Goal: Task Accomplishment & Management: Manage account settings

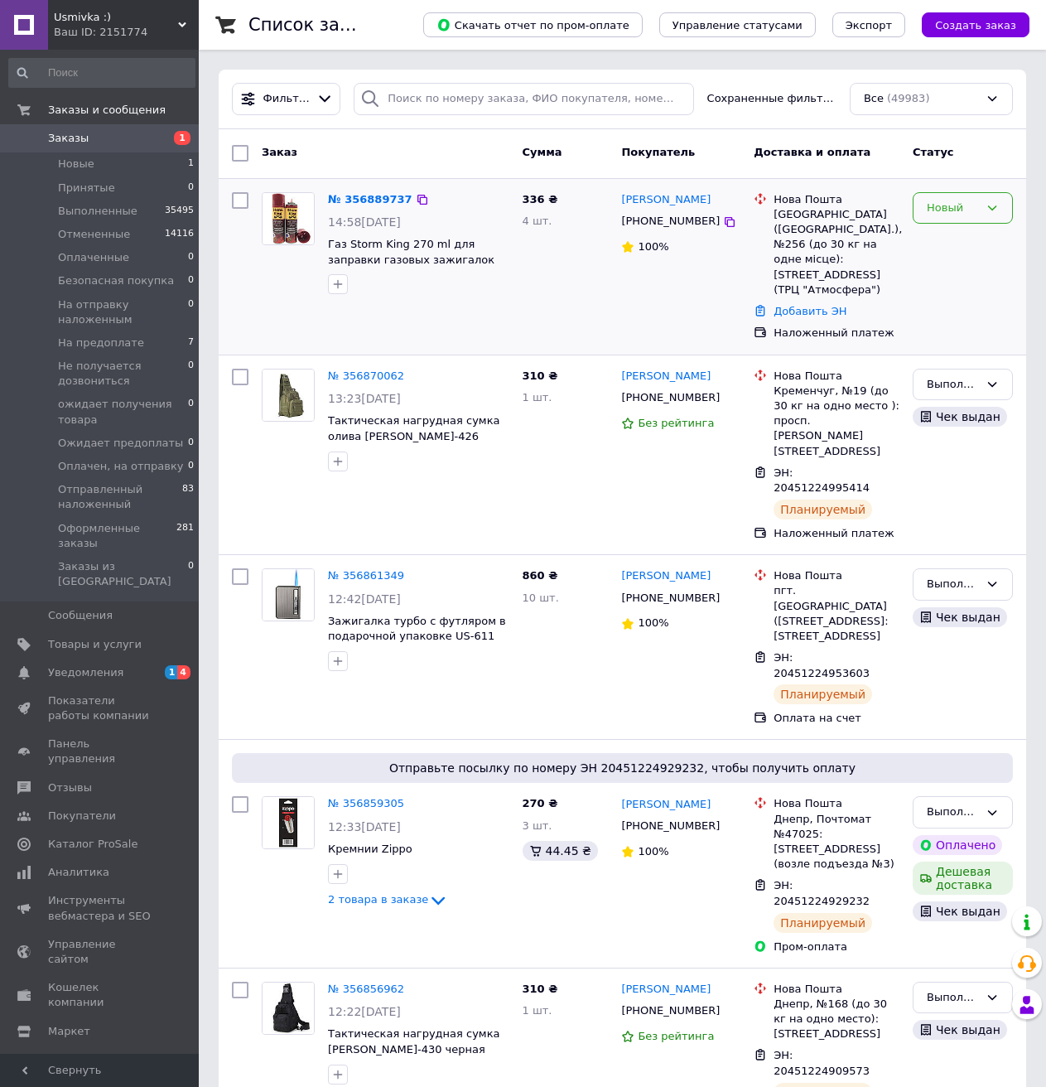
click at [979, 208] on div "Новый" at bounding box center [963, 208] width 100 height 32
click at [969, 243] on li "Принят" at bounding box center [963, 242] width 99 height 31
click at [383, 195] on link "№ 356889737" at bounding box center [370, 199] width 84 height 12
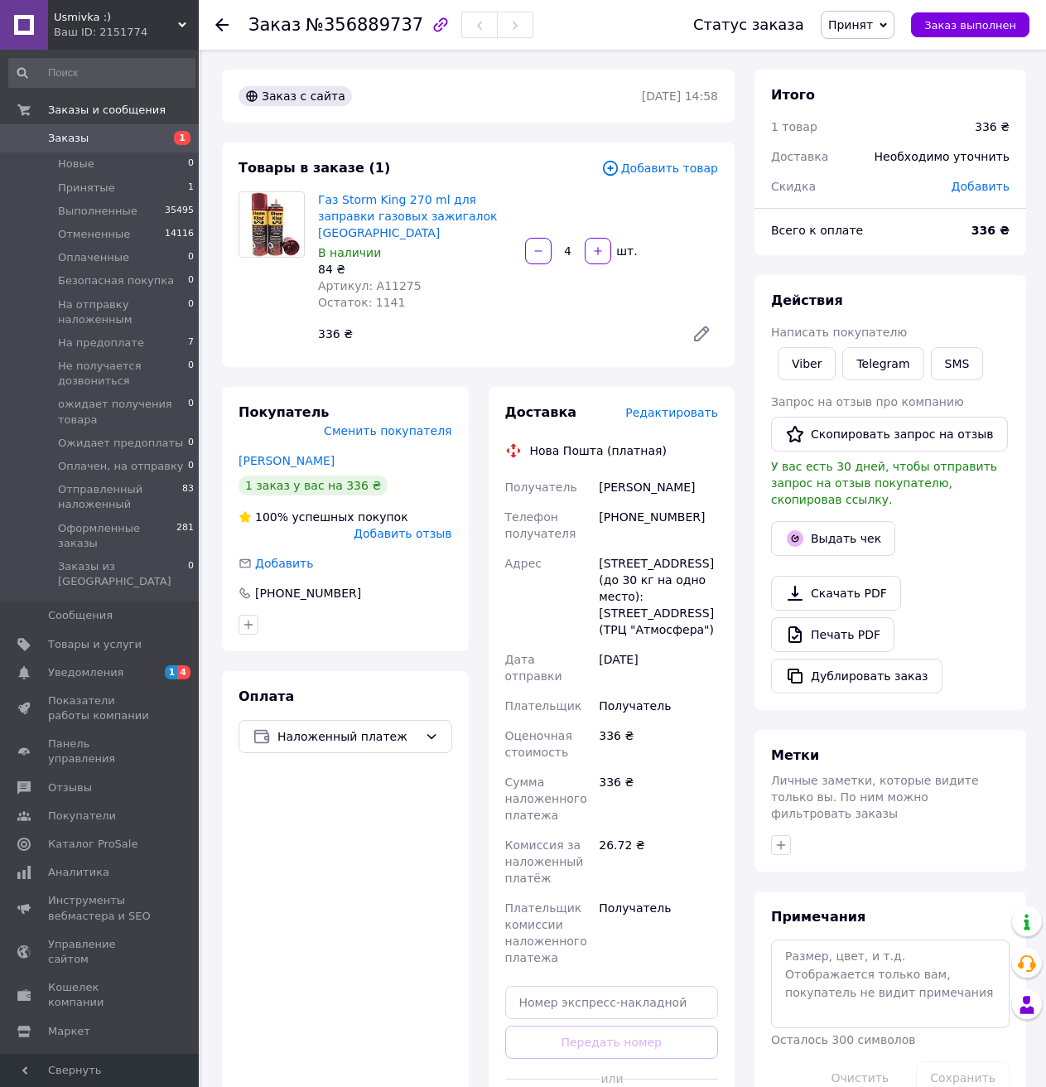
click at [386, 279] on span "Артикул: A11275" at bounding box center [370, 285] width 104 height 13
copy span "A11275"
click at [639, 502] on div "[PHONE_NUMBER]" at bounding box center [658, 525] width 126 height 46
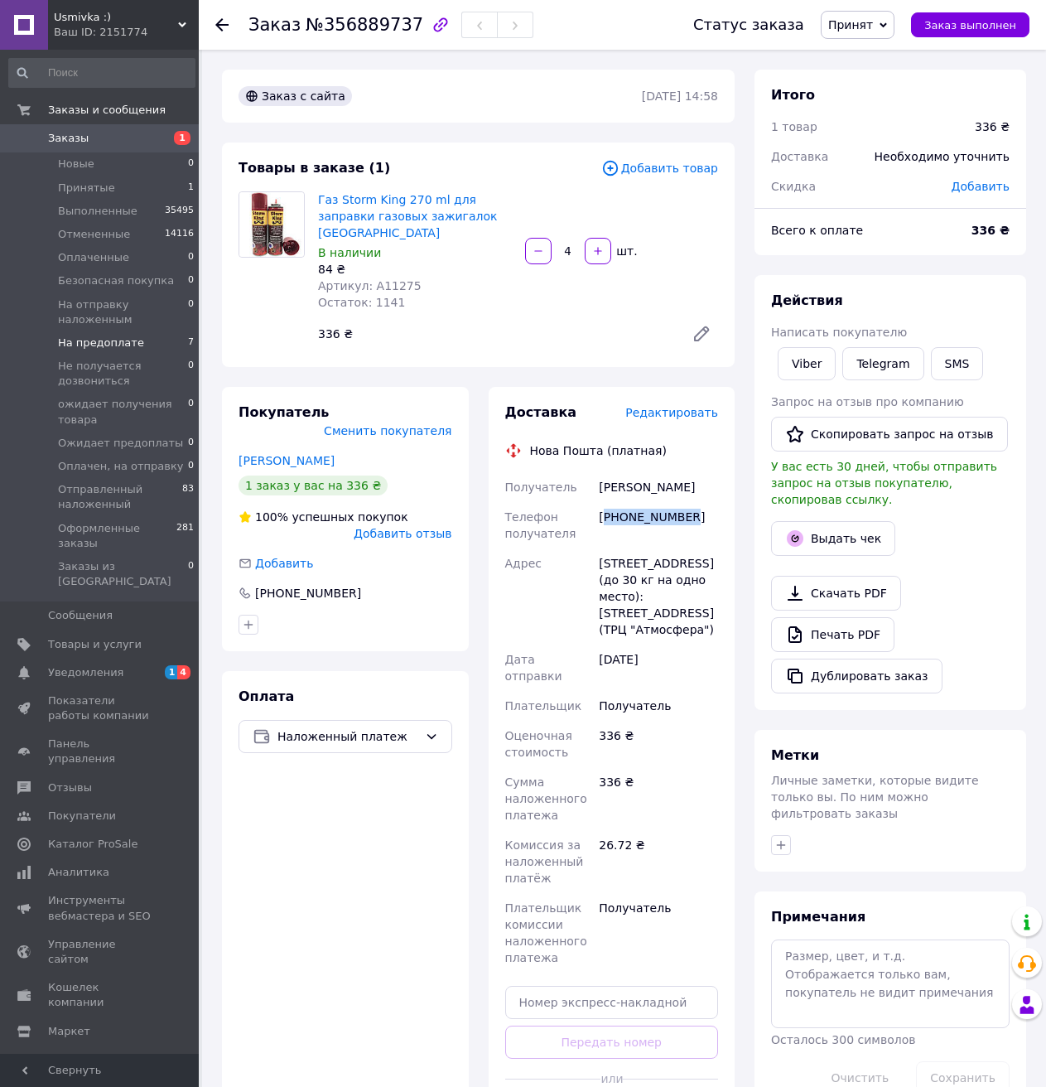
copy div "380954602273"
drag, startPoint x: 597, startPoint y: 471, endPoint x: 723, endPoint y: 474, distance: 125.9
click at [723, 474] on div "Доставка Редактировать Нова Пошта (платная) Получатель [PERSON_NAME] Телефон по…" at bounding box center [612, 768] width 247 height 762
copy div "[PERSON_NAME]"
drag, startPoint x: 615, startPoint y: 969, endPoint x: 618, endPoint y: 981, distance: 11.9
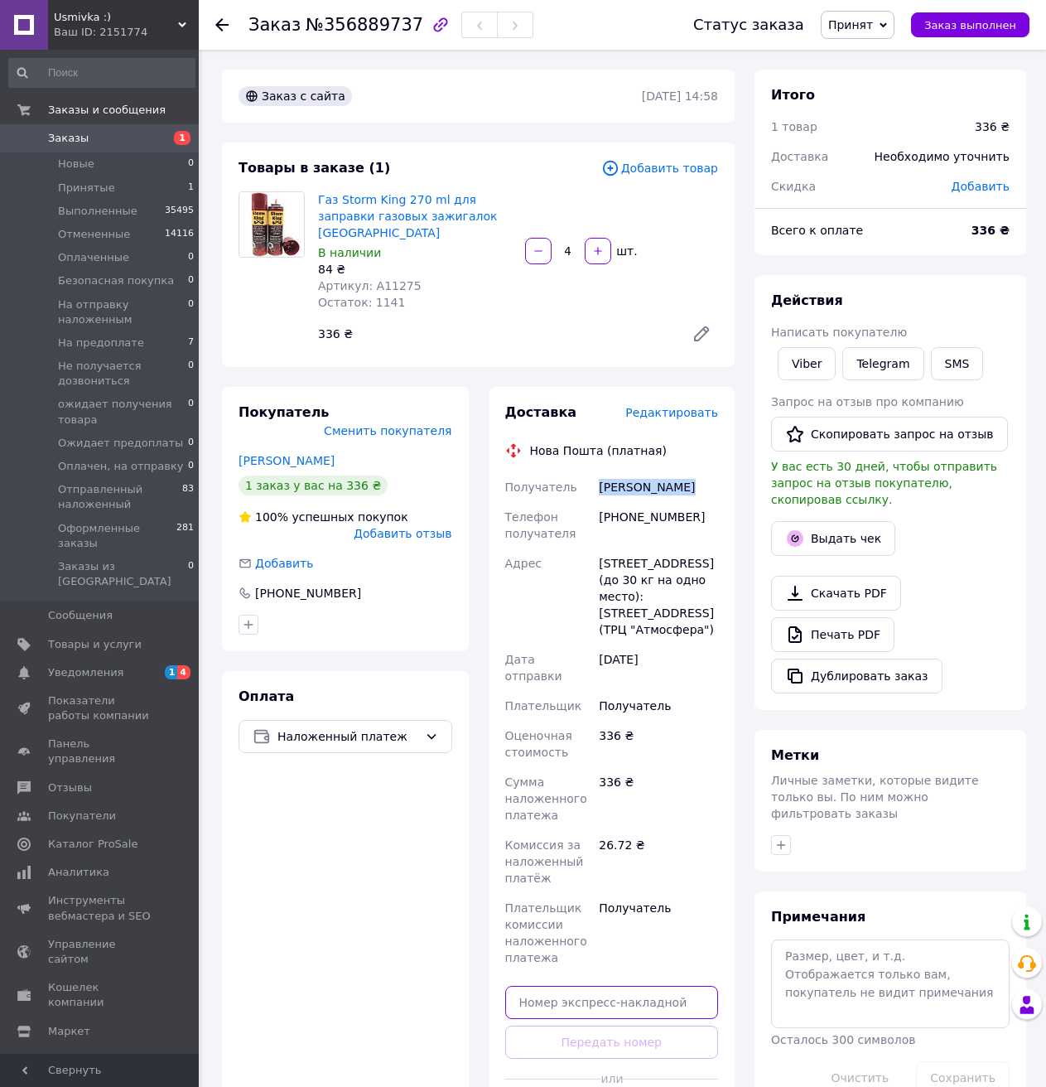
click at [615, 986] on input "text" at bounding box center [612, 1002] width 214 height 33
paste input "20451225150576"
type input "20451225150576"
click at [621, 1025] on button "Передать номер" at bounding box center [612, 1041] width 214 height 33
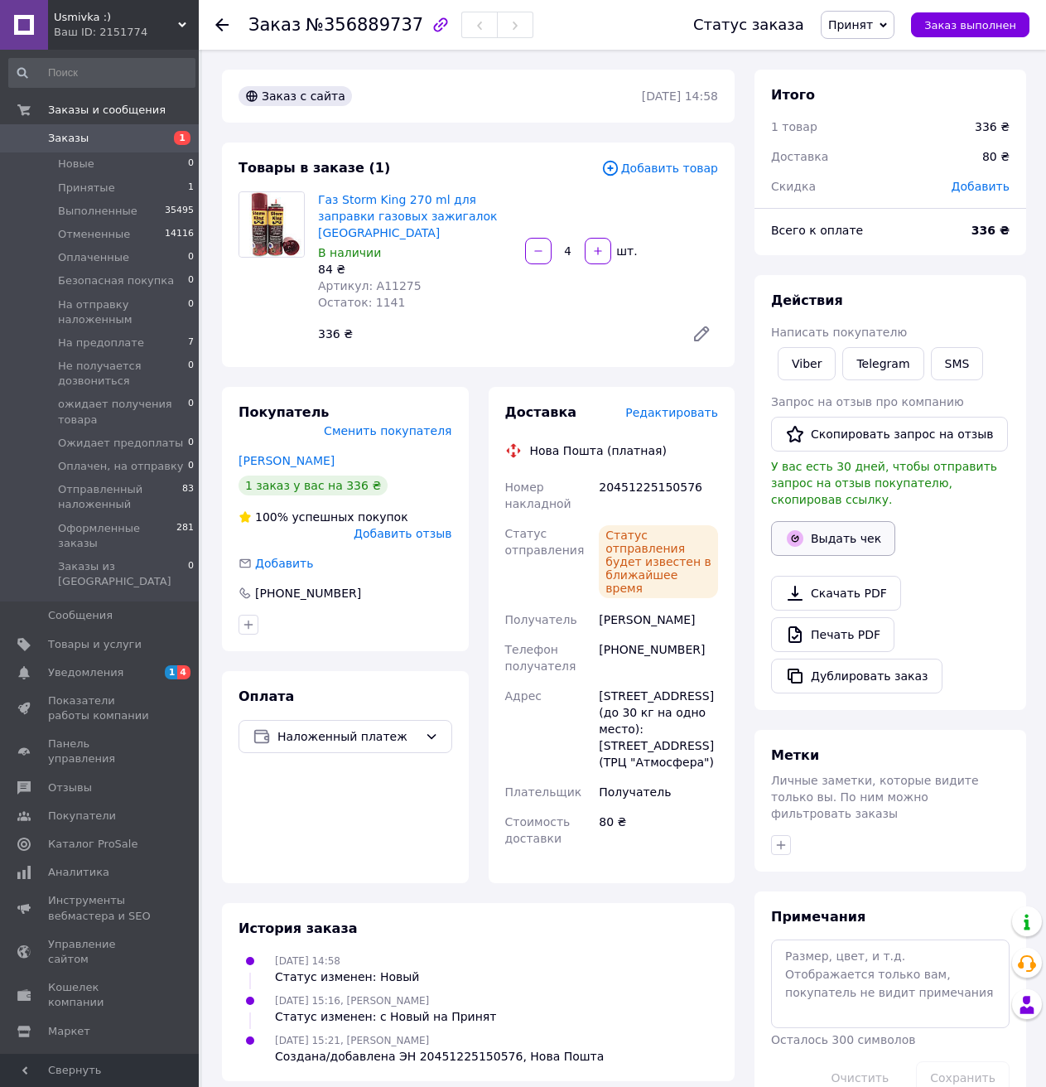
click at [838, 522] on button "Выдать чек" at bounding box center [833, 538] width 124 height 35
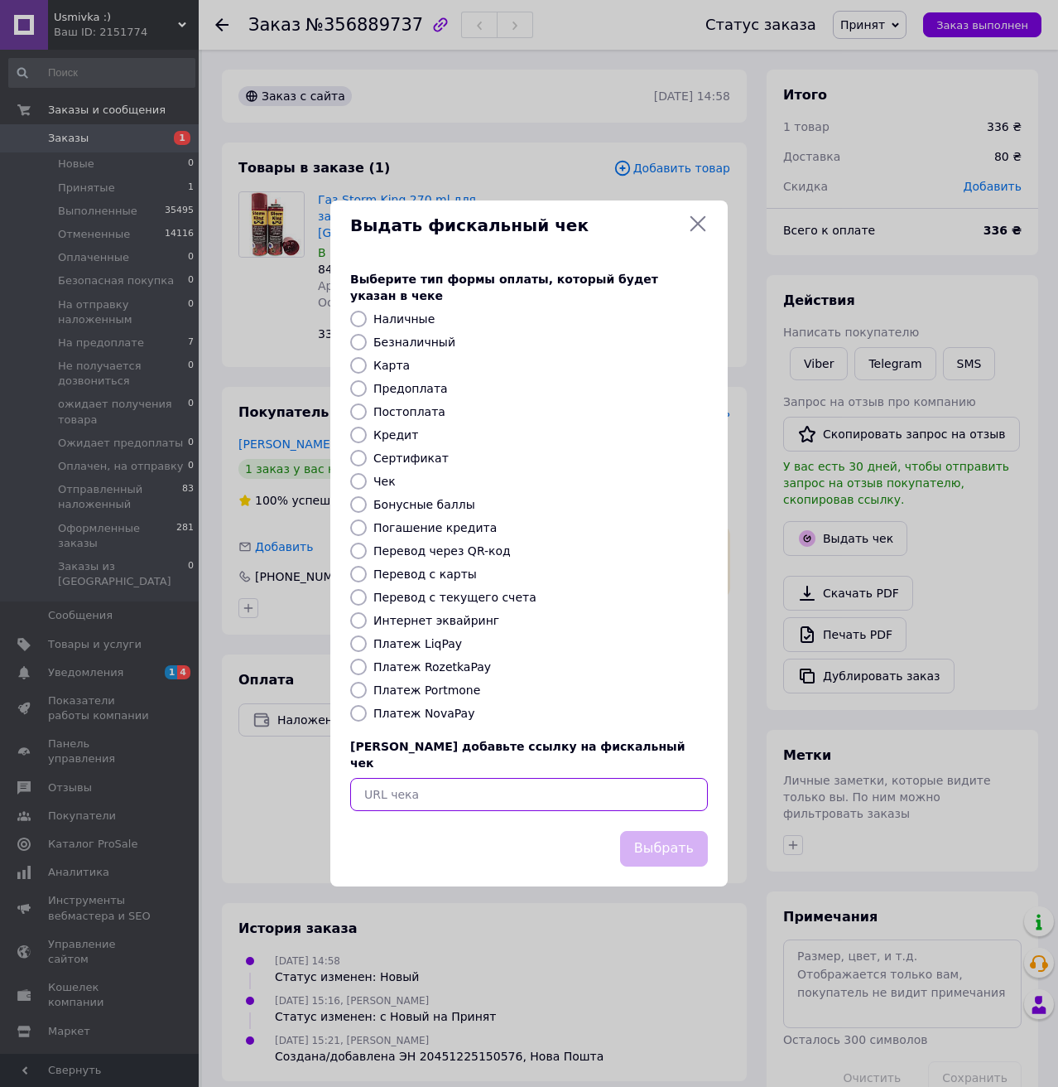
click at [473, 778] on input "text" at bounding box center [529, 794] width 358 height 33
paste input "[URL][DOMAIN_NAME]"
type input "[URL][DOMAIN_NAME]"
click at [681, 834] on button "Выбрать" at bounding box center [664, 849] width 88 height 36
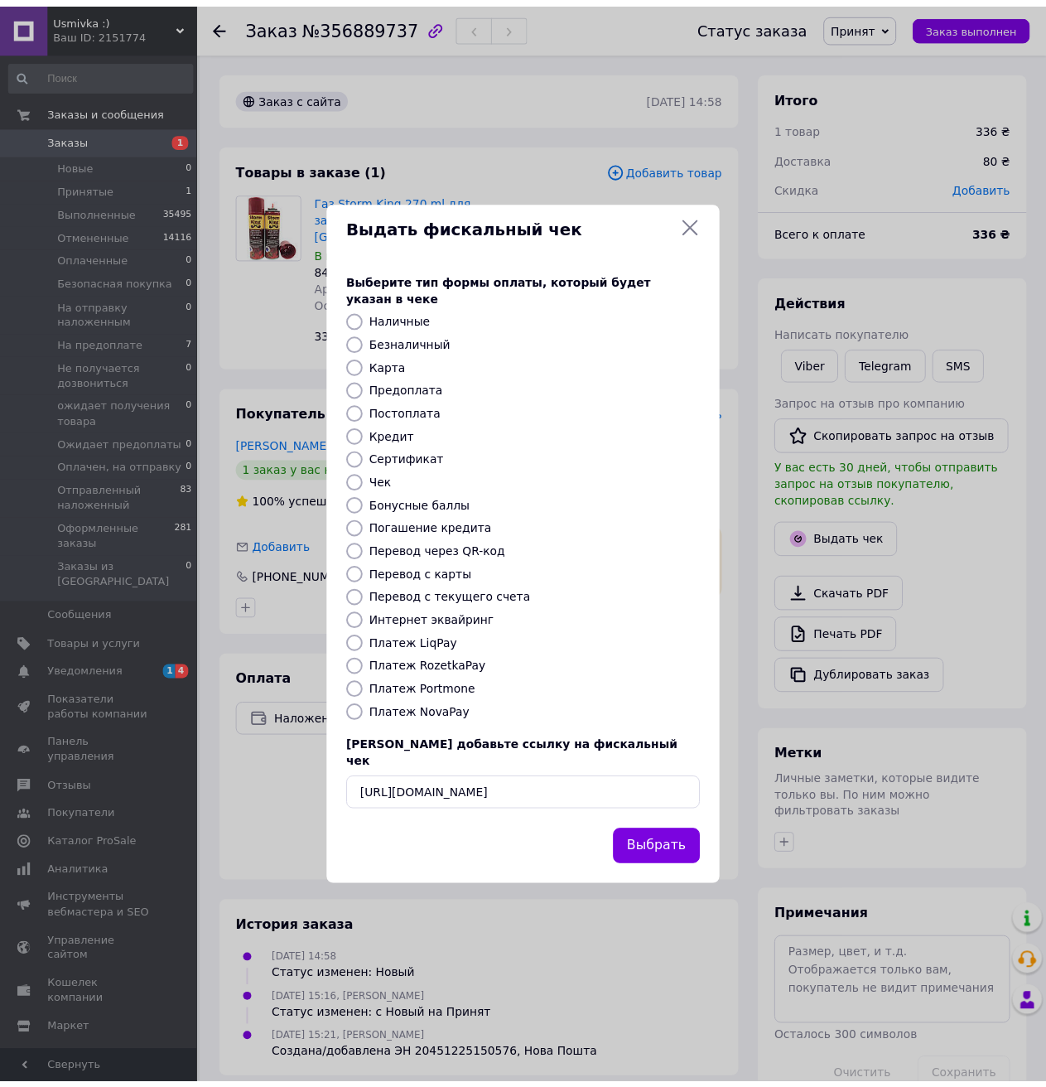
scroll to position [0, 0]
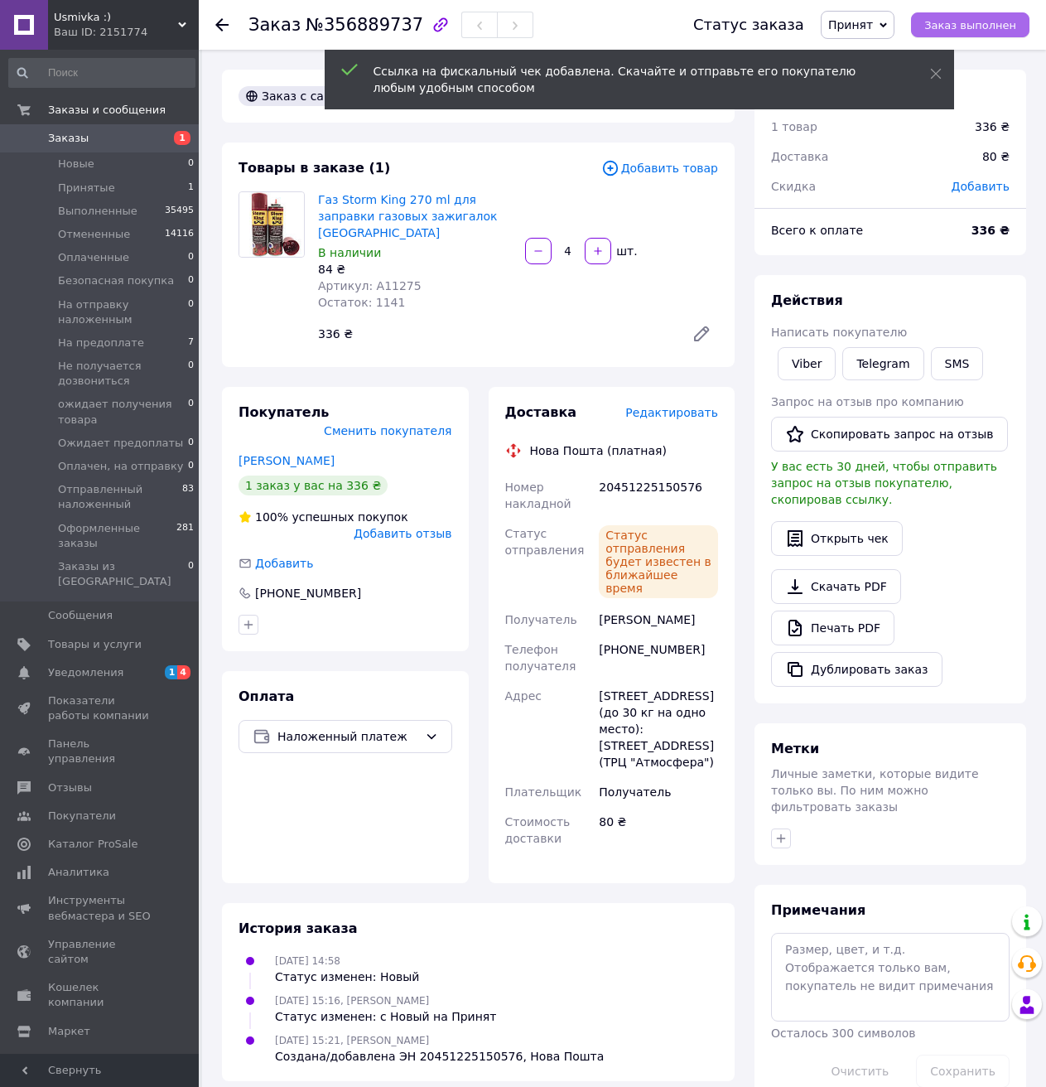
click at [991, 20] on span "Заказ выполнен" at bounding box center [970, 25] width 92 height 12
